Goal: Task Accomplishment & Management: Manage account settings

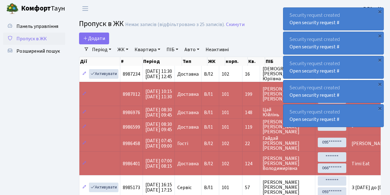
select select "25"
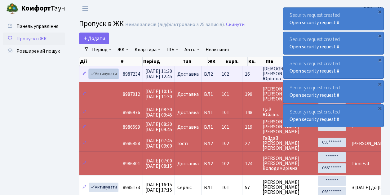
click at [98, 74] on link "Активувати" at bounding box center [103, 74] width 29 height 10
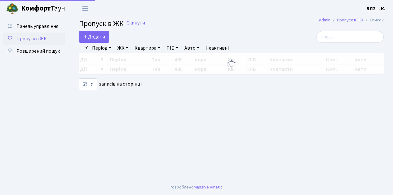
select select "25"
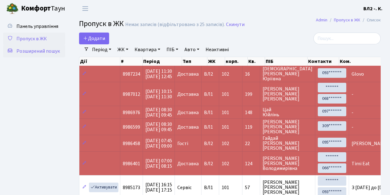
click at [47, 49] on span "Розширений пошук" at bounding box center [37, 51] width 43 height 7
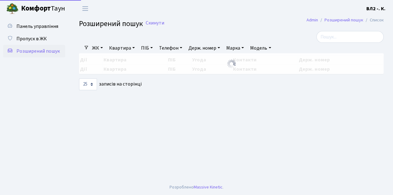
select select "25"
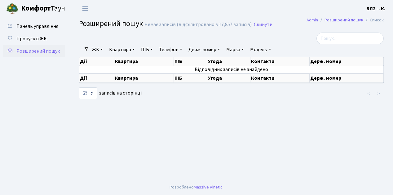
click at [117, 50] on link "Квартира" at bounding box center [122, 49] width 31 height 11
type input "63"
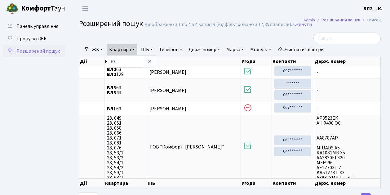
click at [43, 114] on ul "Панель управління Пропуск в ЖК Розширений пошук" at bounding box center [34, 110] width 62 height 181
